Goal: Task Accomplishment & Management: Complete application form

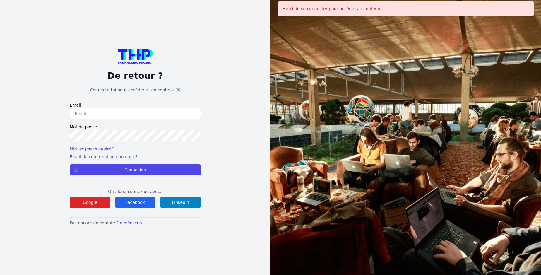
click at [92, 111] on input "email" at bounding box center [135, 113] width 131 height 11
click at [80, 117] on input "email" at bounding box center [135, 113] width 131 height 11
click at [327, 9] on div "Merci de se connecter pour accéder au contenu." at bounding box center [405, 8] width 256 height 15
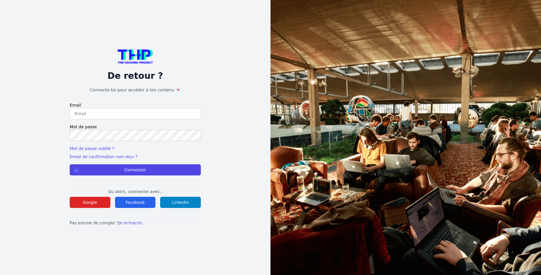
click at [88, 112] on input "email" at bounding box center [135, 113] width 131 height 11
type input "m"
